Goal: Complete application form: Complete application form

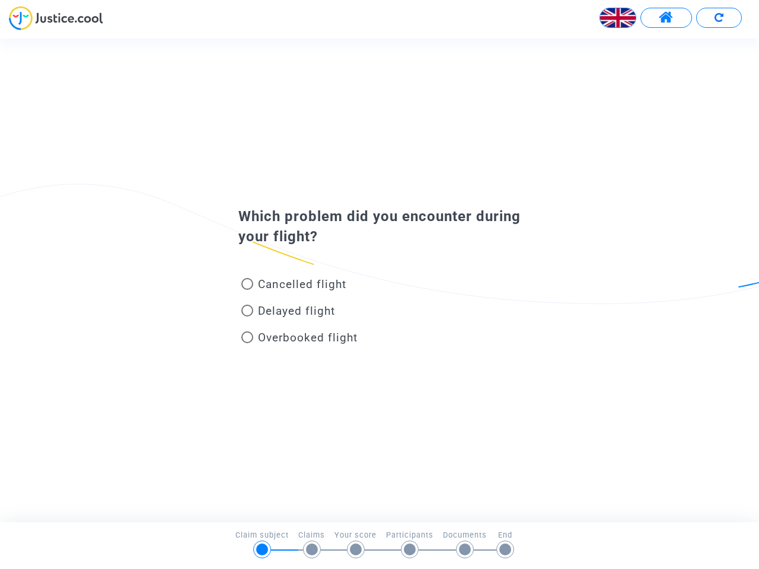
click at [617, 18] on img at bounding box center [618, 18] width 36 height 36
click at [665, 18] on span at bounding box center [665, 17] width 15 height 15
click at [718, 18] on div at bounding box center [379, 22] width 759 height 33
click at [379, 280] on div "Cancelled flight" at bounding box center [359, 286] width 261 height 27
click at [293, 286] on span "Cancelled flight" at bounding box center [302, 284] width 88 height 14
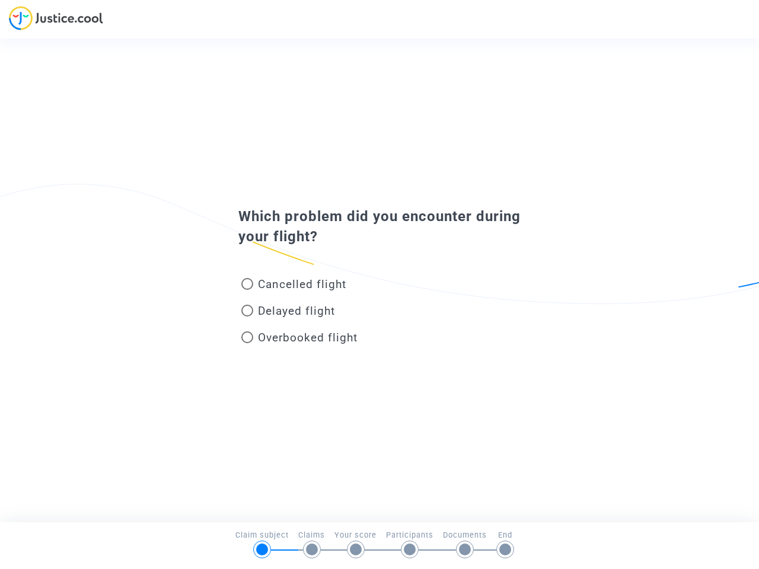
click at [247, 290] on input "Cancelled flight" at bounding box center [247, 290] width 1 height 1
radio input "true"
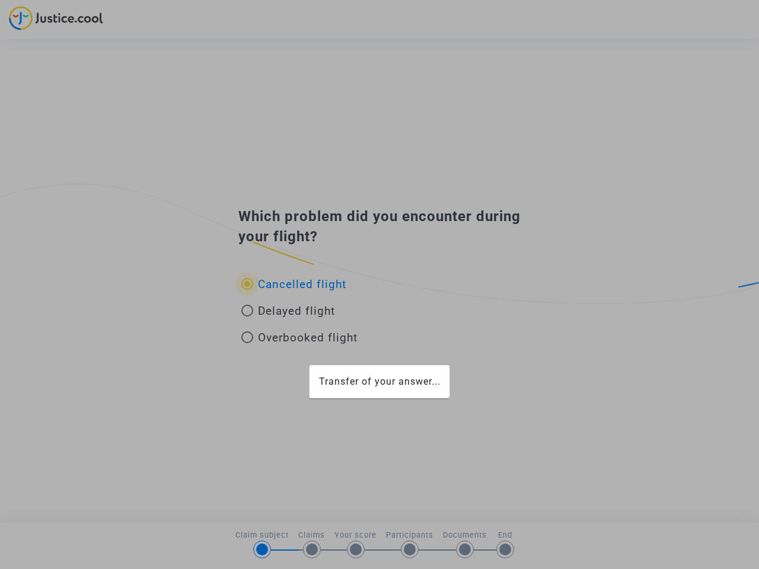
click at [293, 284] on div "Transfer of your answer..." at bounding box center [379, 284] width 759 height 569
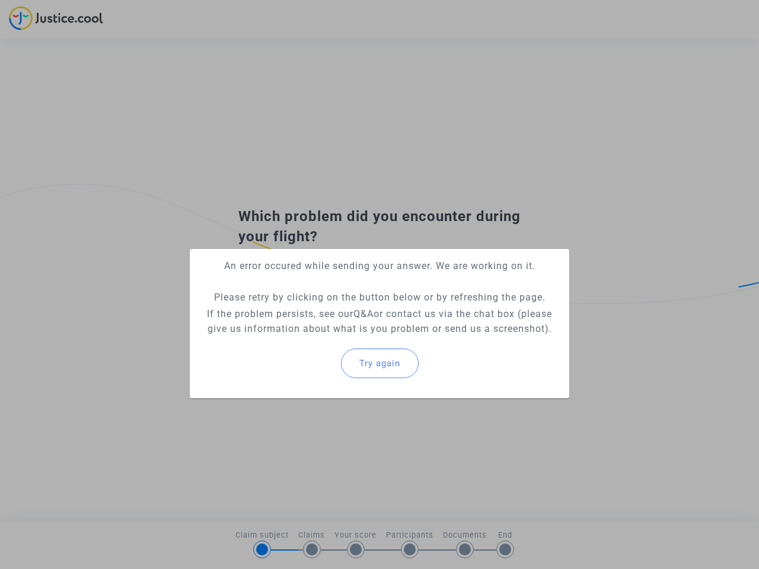
click at [288, 313] on p "If the problem persists, see our Q&A or contact us via the chat box (please giv…" at bounding box center [379, 321] width 360 height 30
click at [288, 311] on p "If the problem persists, see our Q&A or contact us via the chat box (please giv…" at bounding box center [379, 321] width 360 height 30
click at [299, 340] on div "Try again" at bounding box center [379, 363] width 360 height 51
click at [299, 337] on mat-card "An error occured while sending your answer. We are working on it. Please retry …" at bounding box center [379, 323] width 379 height 149
